Goal: Find specific page/section: Find specific page/section

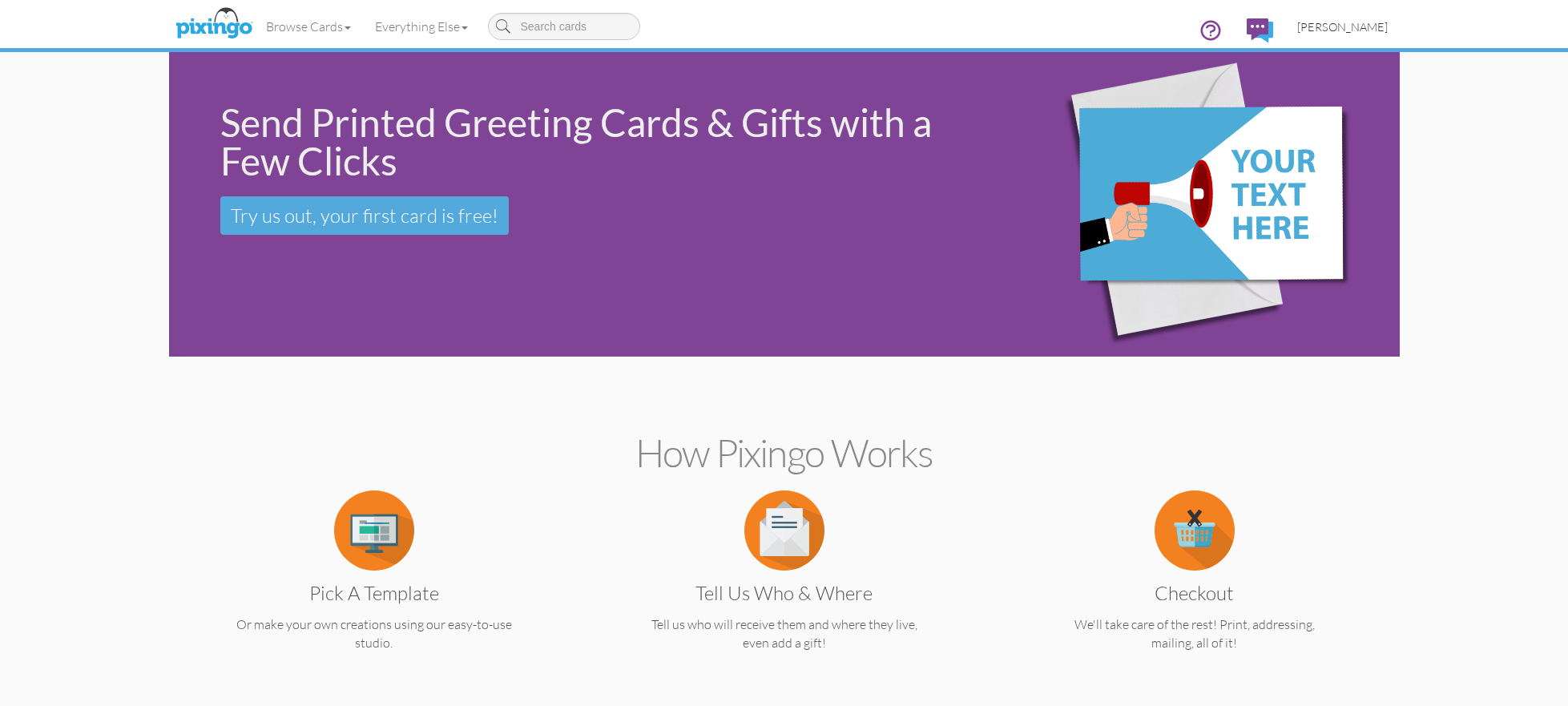
click at [1364, 27] on span "[PERSON_NAME]" at bounding box center [1343, 26] width 91 height 13
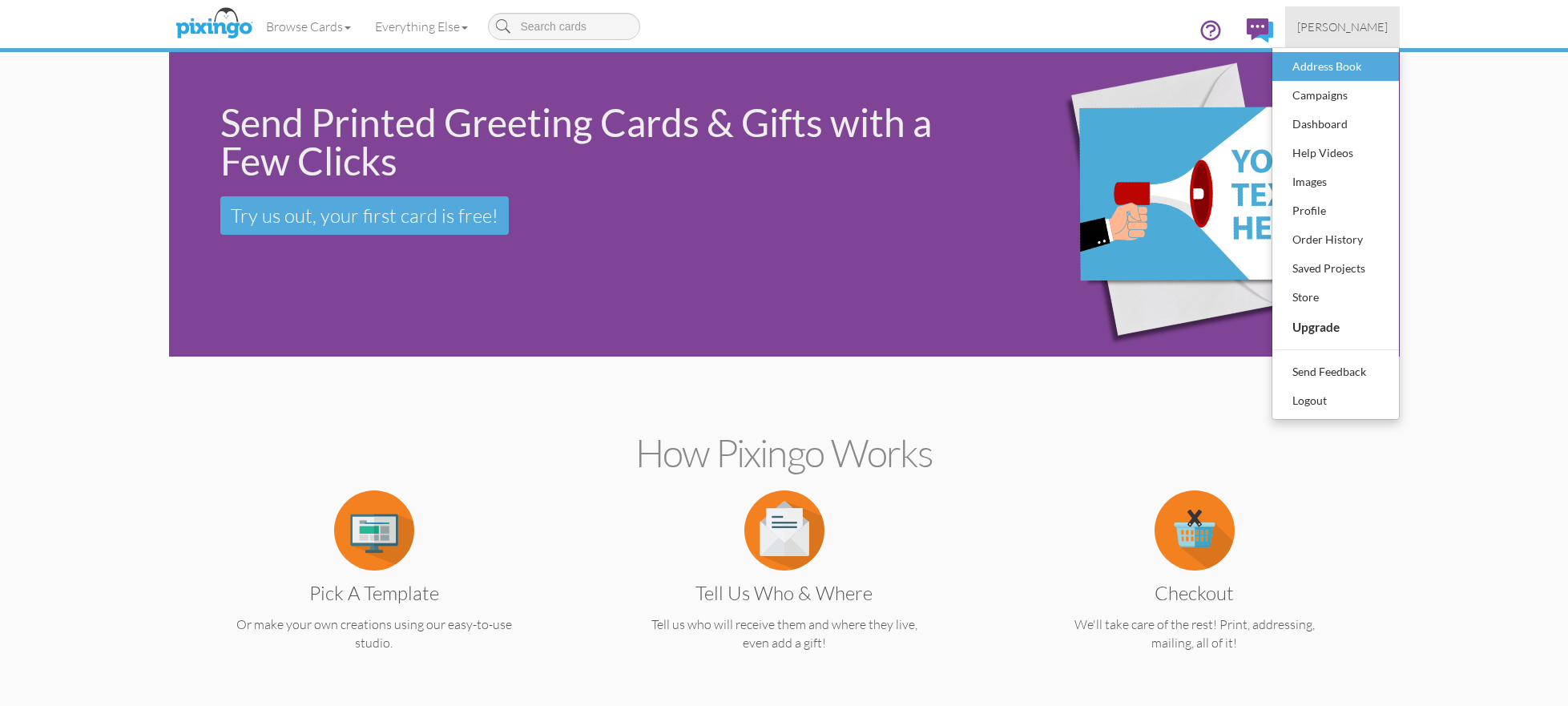
click at [1342, 59] on div "Address Book" at bounding box center [1335, 66] width 95 height 24
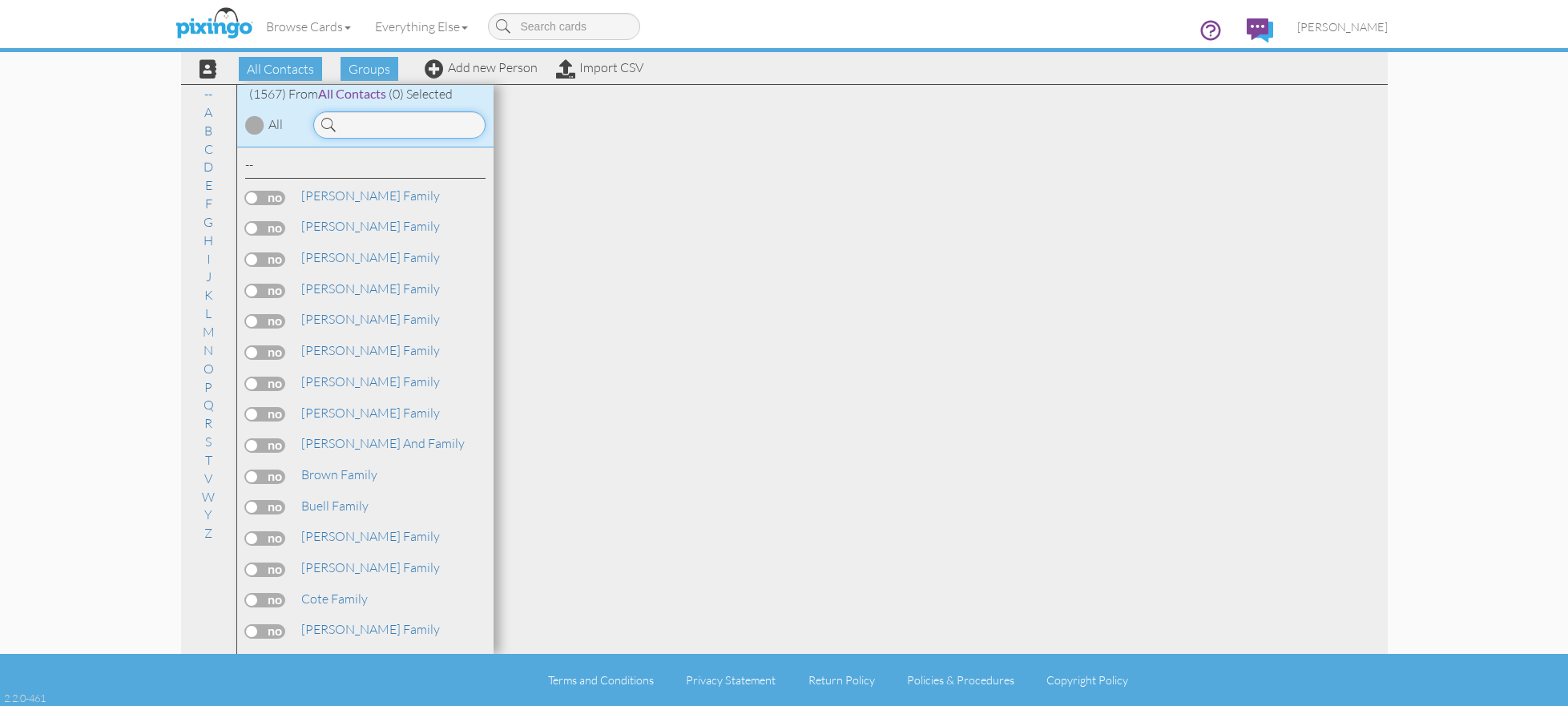
click at [399, 131] on input at bounding box center [399, 125] width 172 height 27
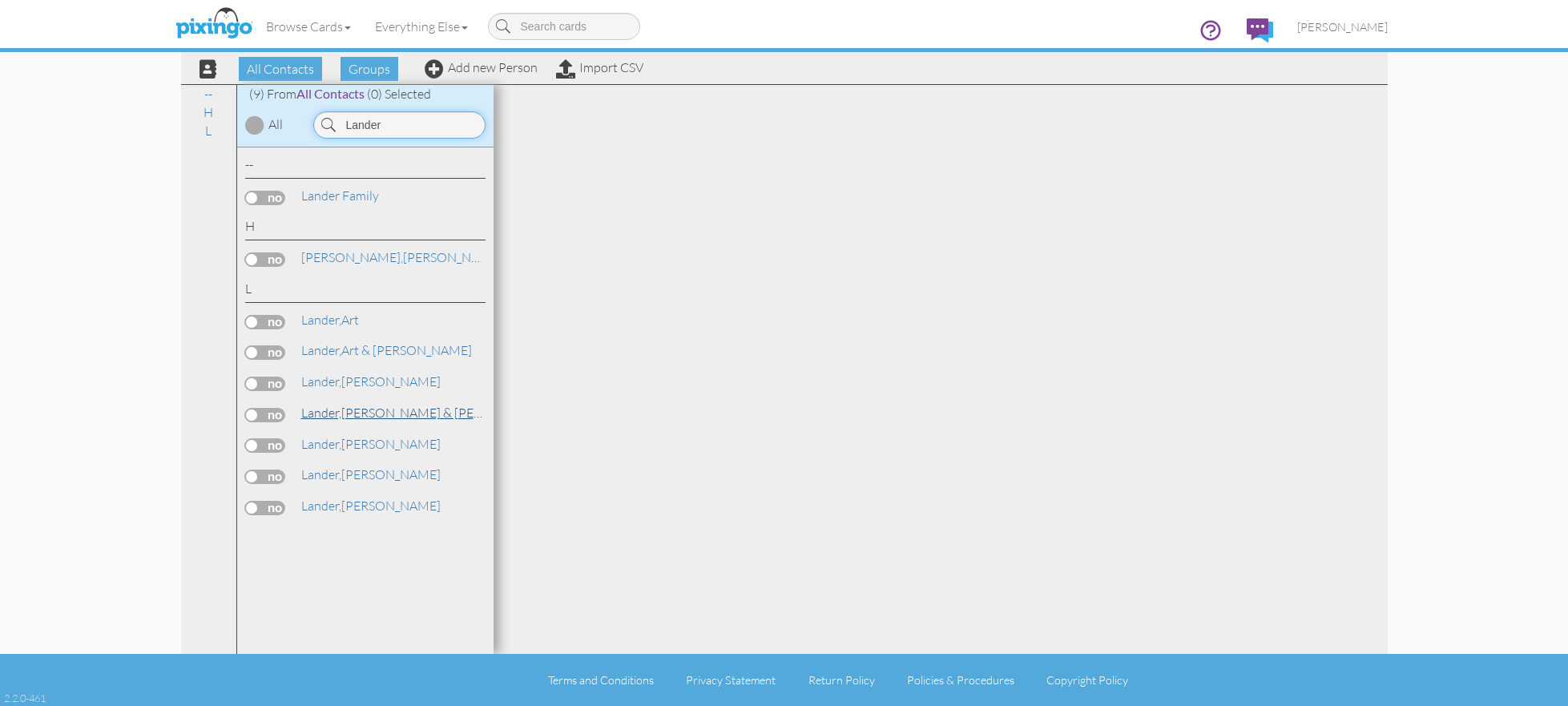
type input "Lander"
click at [392, 403] on link "[PERSON_NAME] & [PERSON_NAME]" at bounding box center [428, 413] width 255 height 19
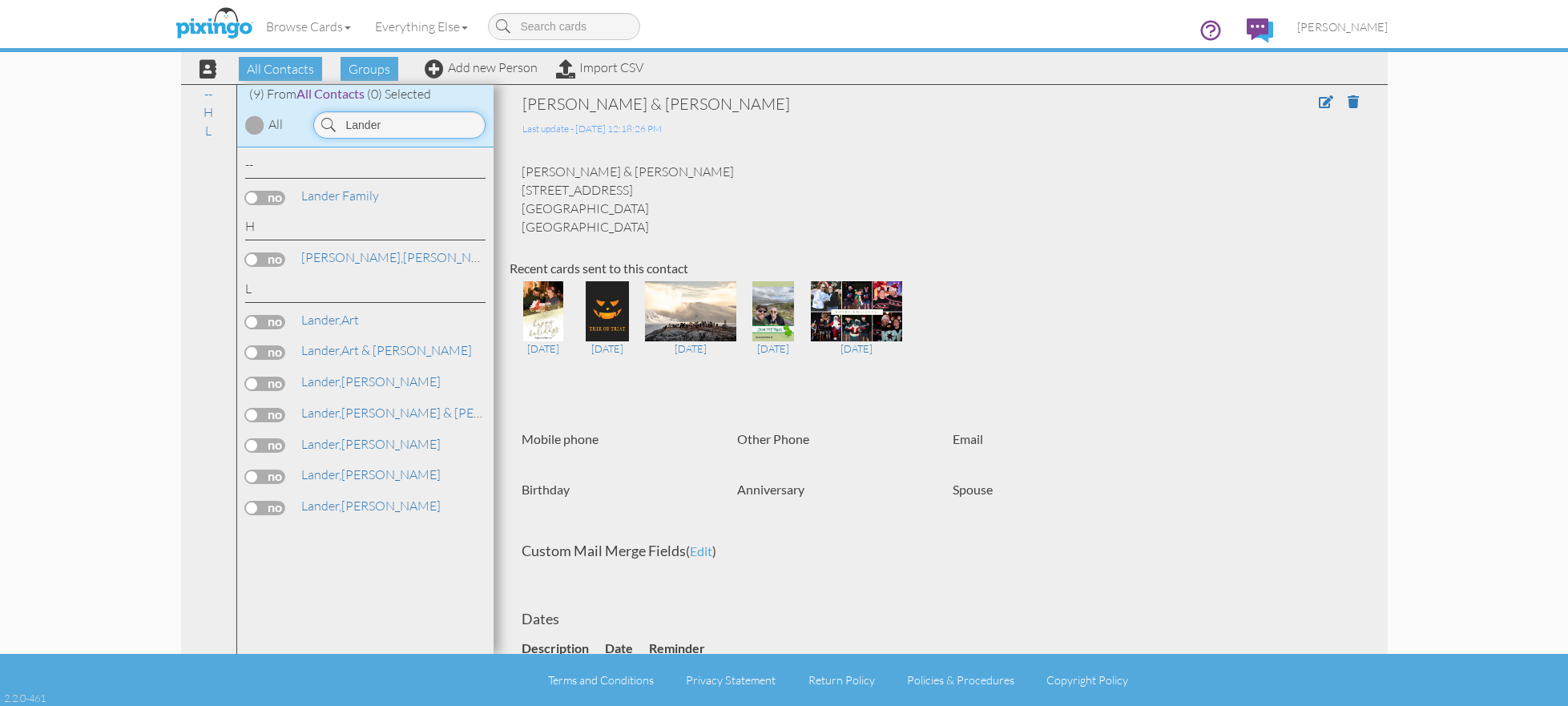
drag, startPoint x: 409, startPoint y: 125, endPoint x: 310, endPoint y: 123, distance: 99.0
click at [310, 123] on div "Lander" at bounding box center [399, 125] width 188 height 27
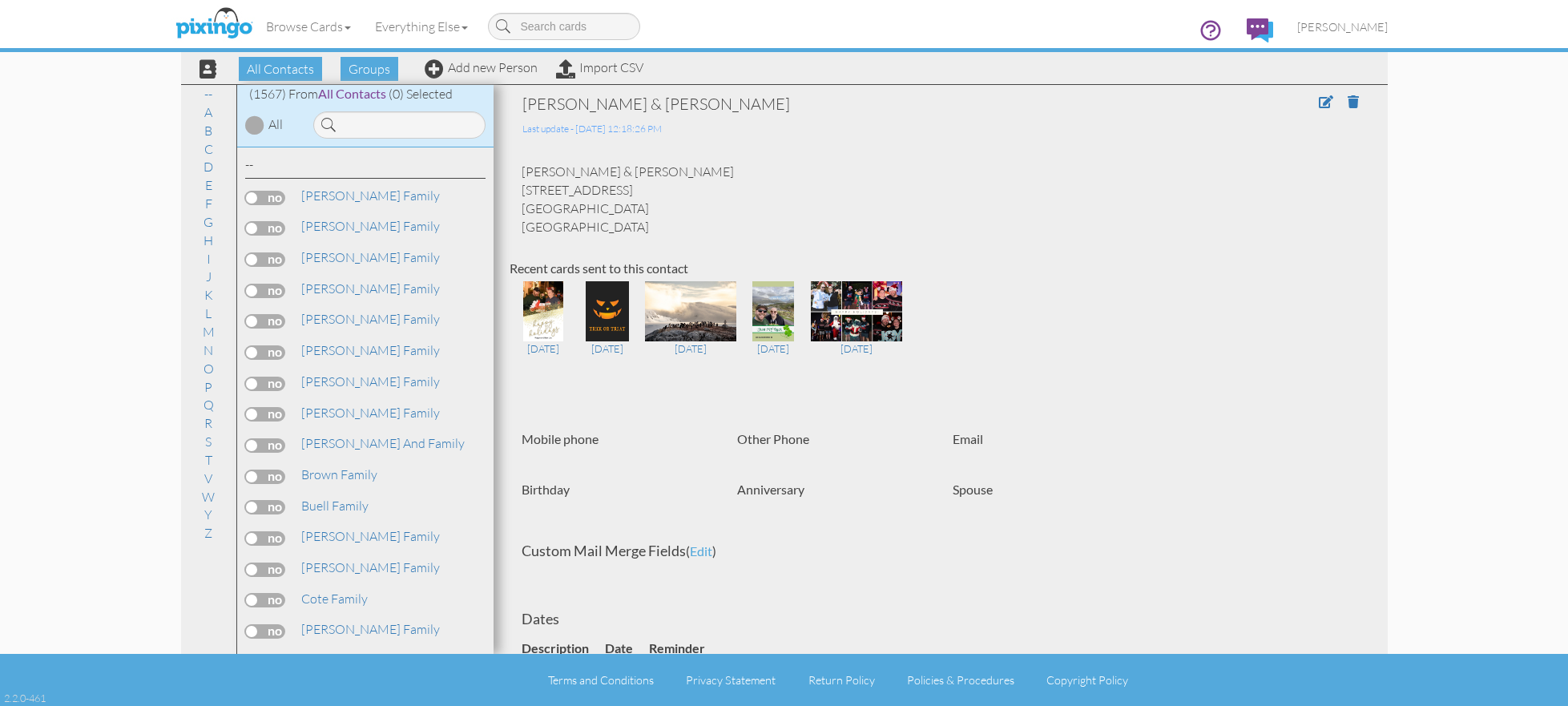
click at [217, 27] on img at bounding box center [214, 24] width 85 height 40
